Goal: Check status: Check status

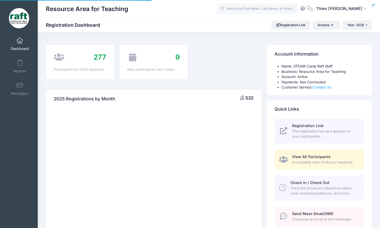
select select
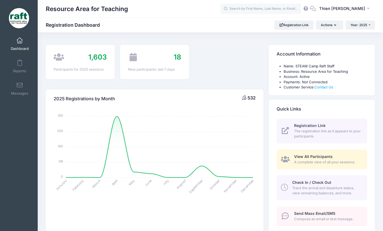
click at [333, 162] on span "A complete view of all your sessions." at bounding box center [327, 162] width 67 height 5
click at [320, 160] on span "A complete view of all your sessions." at bounding box center [327, 162] width 67 height 5
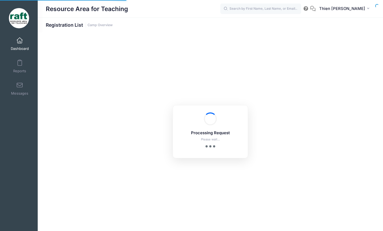
select select "10"
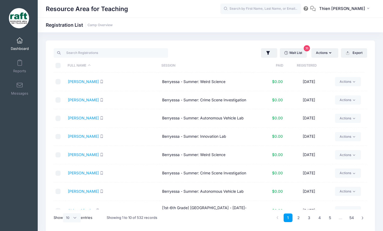
click at [236, 93] on td "Berryessa - Summer: Crime Scene Investigation" at bounding box center [207, 100] width 94 height 18
click at [304, 65] on th "Registered" at bounding box center [307, 66] width 47 height 14
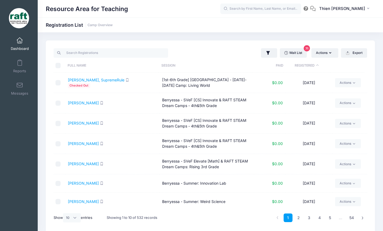
click at [304, 65] on th "Registered" at bounding box center [307, 66] width 47 height 14
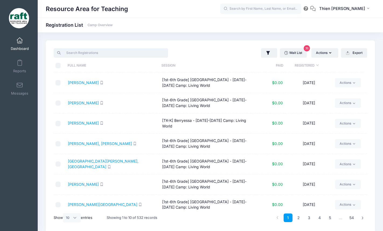
click at [109, 52] on input "search" at bounding box center [111, 52] width 115 height 9
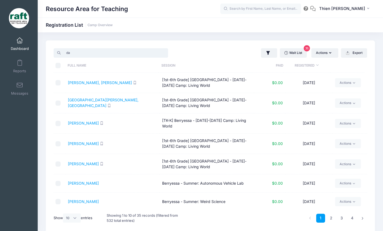
type input "d"
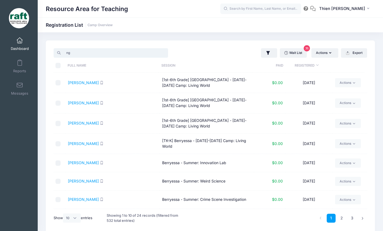
type input "n"
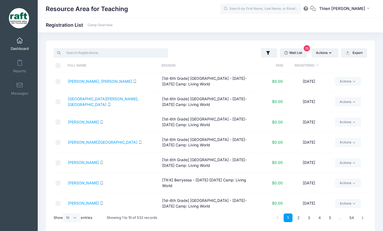
scroll to position [23, 0]
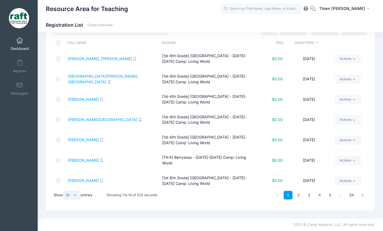
click at [76, 195] on select "All 10 25 50" at bounding box center [72, 195] width 18 height 9
select select "50"
click at [64, 191] on select "All 10 25 50" at bounding box center [72, 195] width 18 height 9
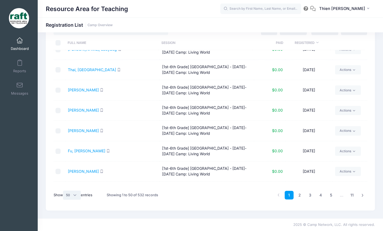
scroll to position [397, 0]
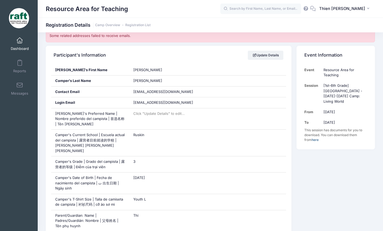
scroll to position [94, 0]
